Goal: Transaction & Acquisition: Purchase product/service

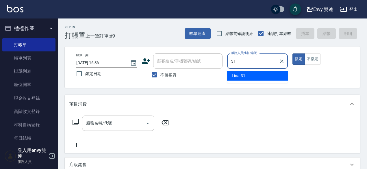
type input "Lina-31"
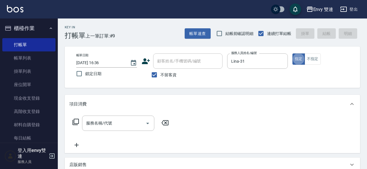
type button "true"
click at [137, 129] on div "服務名稱/代號" at bounding box center [118, 123] width 72 height 15
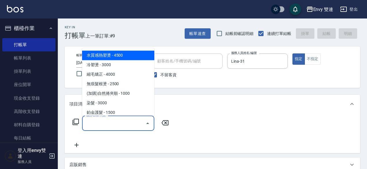
scroll to position [58, 0]
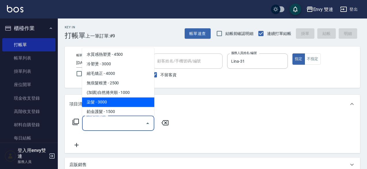
click at [123, 105] on span "染髮 - 3000" at bounding box center [118, 102] width 72 height 10
type input "染髮(401)"
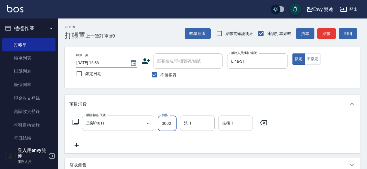
click at [172, 123] on input "3000" at bounding box center [167, 124] width 19 height 16
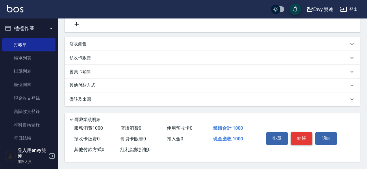
type input "1000"
click at [305, 133] on button "結帳" at bounding box center [302, 138] width 22 height 12
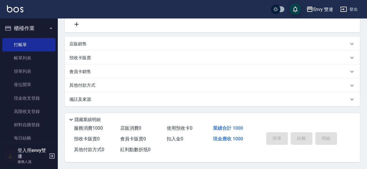
type input "[DATE] 17:09"
